Goal: Task Accomplishment & Management: Manage account settings

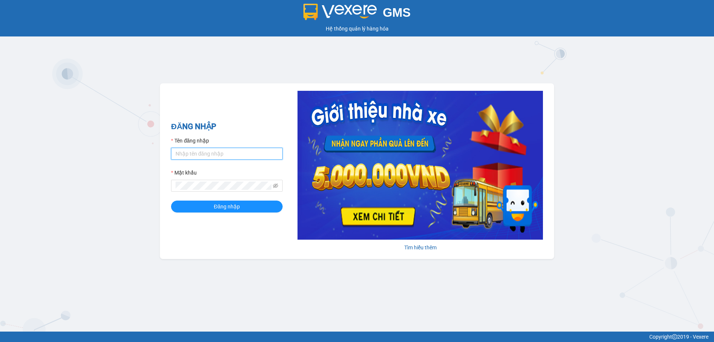
click at [238, 149] on input "Tên đăng nhập" at bounding box center [227, 154] width 112 height 12
type input "kimngan.binhtam"
click at [212, 201] on button "Đăng nhập" at bounding box center [227, 206] width 112 height 12
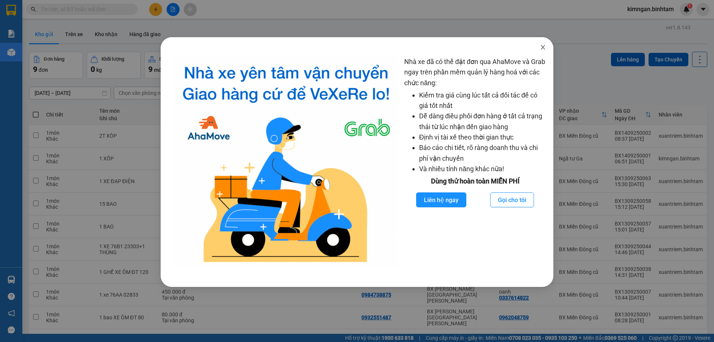
click at [543, 49] on icon "close" at bounding box center [543, 47] width 6 height 6
